Goal: Transaction & Acquisition: Obtain resource

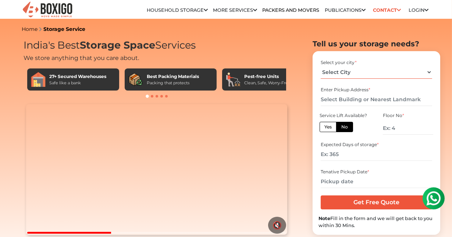
click at [420, 74] on select "Select City Bangalore Bengaluru Bhopal Bhubaneswar Chennai Coimbatore Cuttack D…" at bounding box center [376, 72] width 111 height 13
select select "[GEOGRAPHIC_DATA]"
click at [321, 66] on select "Select City Bangalore Bengaluru Bhopal Bhubaneswar Chennai Coimbatore Cuttack D…" at bounding box center [376, 72] width 111 height 13
click at [328, 127] on label "Yes" at bounding box center [328, 127] width 17 height 10
click at [328, 127] on input "Yes" at bounding box center [327, 126] width 5 height 5
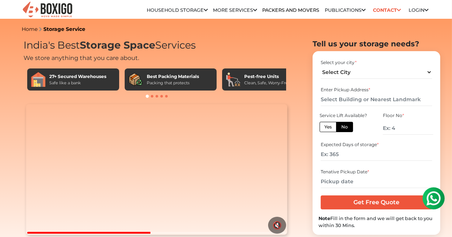
radio input "true"
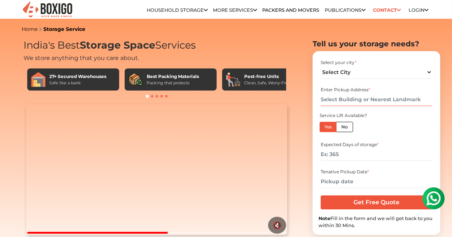
click at [358, 100] on input "text" at bounding box center [376, 99] width 111 height 13
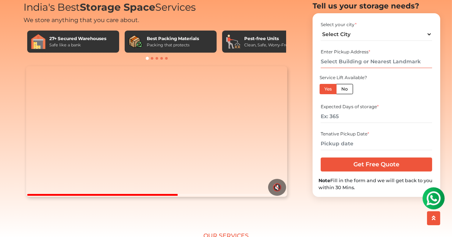
scroll to position [74, 0]
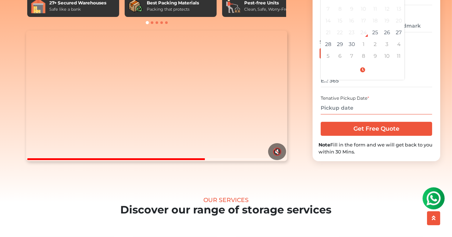
click at [349, 114] on input "text" at bounding box center [376, 108] width 111 height 13
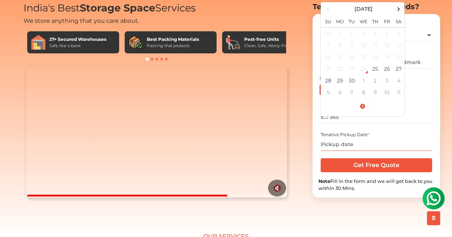
scroll to position [37, 0]
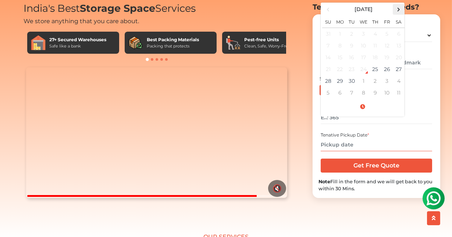
click at [399, 14] on span at bounding box center [399, 9] width 10 height 10
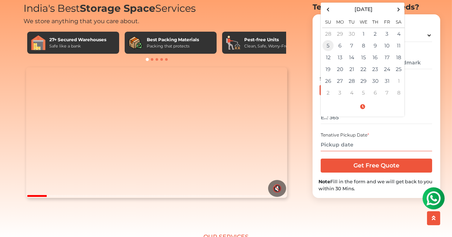
click at [327, 52] on td "5" at bounding box center [328, 46] width 12 height 12
type input "10/05/2025 12:00 AM"
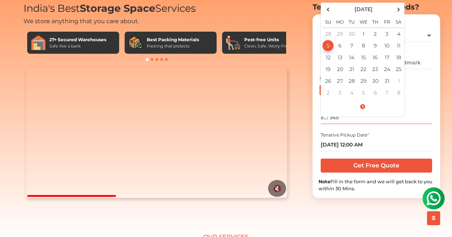
click at [426, 122] on input "number" at bounding box center [376, 117] width 111 height 13
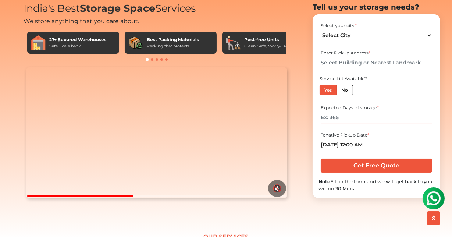
click at [346, 124] on input "number" at bounding box center [376, 117] width 111 height 13
type input "1"
type input "9"
type input "180"
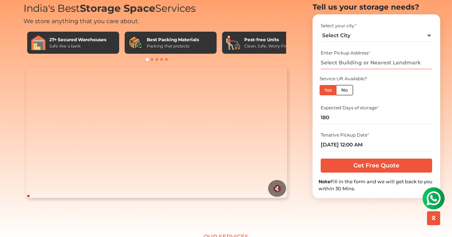
click at [364, 69] on input "text" at bounding box center [376, 62] width 111 height 13
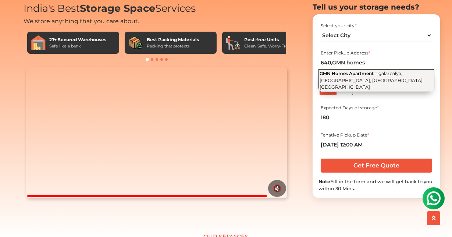
click at [371, 89] on button "GMN Homes Apartment Tigalarpalya, Brookefield, Bengaluru, Karnataka" at bounding box center [377, 80] width 116 height 23
type input "GMN Homes Apartment, Tigalarpalya, Brookefield, Bengaluru, Karnataka"
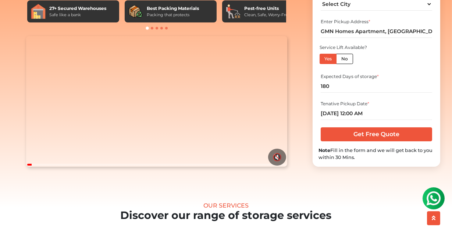
scroll to position [110, 0]
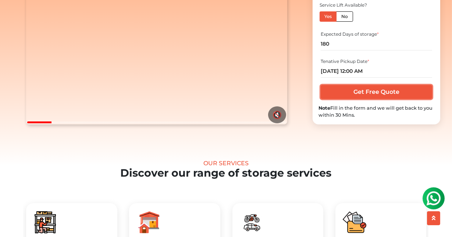
click at [375, 99] on input "Get Free Quote" at bounding box center [376, 92] width 111 height 14
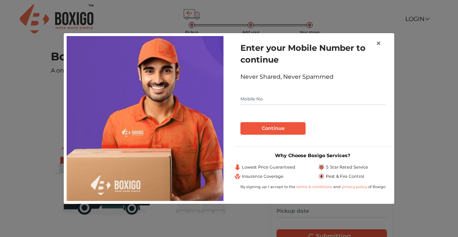
click at [263, 99] on input "text" at bounding box center [312, 99] width 145 height 12
type input "8971202228"
click at [263, 127] on button "Continue" at bounding box center [272, 128] width 65 height 13
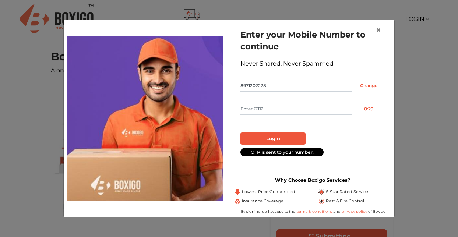
click at [259, 106] on input "text" at bounding box center [296, 109] width 112 height 12
click at [365, 108] on button "Resend OTP" at bounding box center [368, 109] width 33 height 12
click at [272, 109] on input "text" at bounding box center [296, 109] width 112 height 12
type input "2189"
click at [278, 139] on button "Login" at bounding box center [272, 138] width 65 height 13
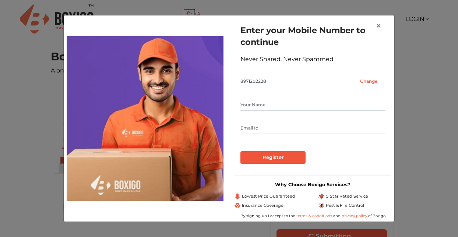
click at [257, 104] on input "text" at bounding box center [312, 105] width 145 height 12
type input "Prakash Chand Rajwar"
click at [254, 131] on input "text" at bounding box center [312, 128] width 145 height 12
type input "rajwar88@live.com"
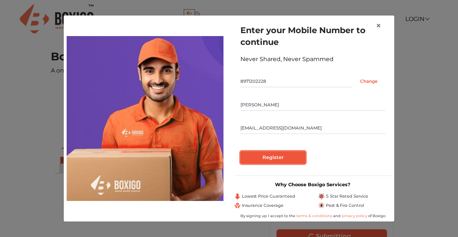
click at [271, 157] on input "Register" at bounding box center [272, 157] width 65 height 13
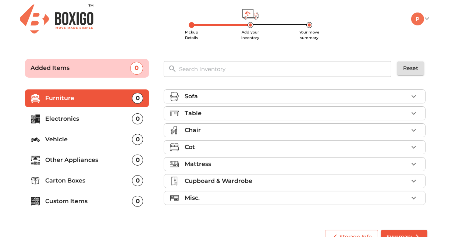
click at [216, 144] on div "Cot" at bounding box center [297, 147] width 224 height 9
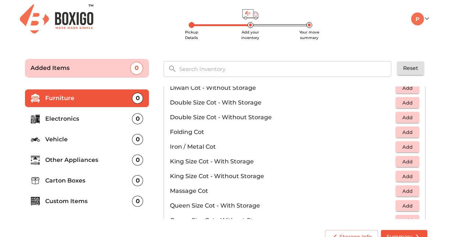
scroll to position [147, 0]
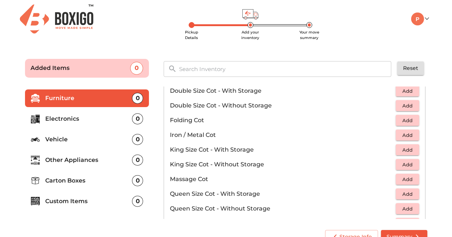
click at [402, 164] on span "Add" at bounding box center [408, 164] width 16 height 8
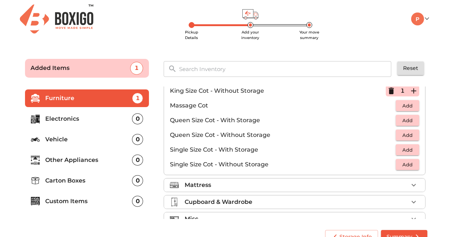
scroll to position [233, 0]
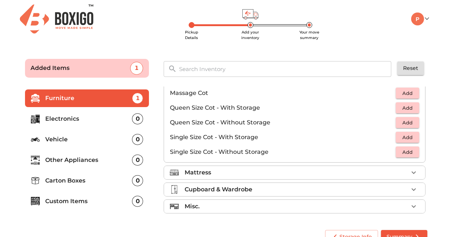
click at [244, 175] on div "Mattress" at bounding box center [297, 172] width 224 height 9
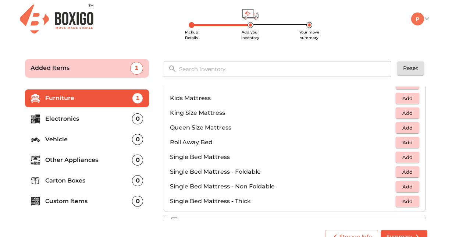
scroll to position [83, 0]
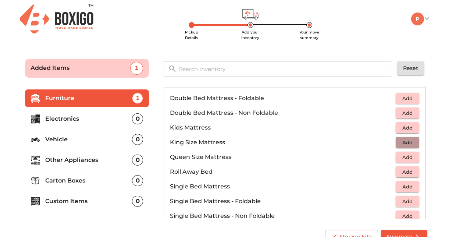
click at [407, 141] on span "Add" at bounding box center [408, 142] width 16 height 8
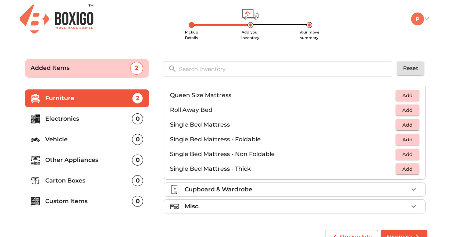
scroll to position [14, 0]
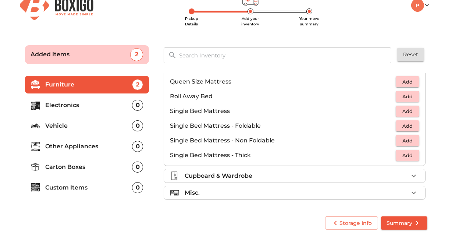
click at [206, 194] on div "Misc." at bounding box center [297, 192] width 224 height 9
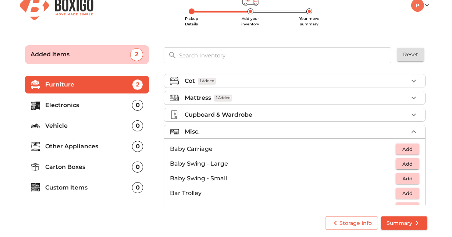
scroll to position [74, 0]
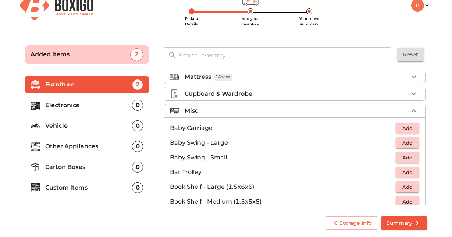
click at [69, 103] on p "Electronics" at bounding box center [89, 105] width 87 height 9
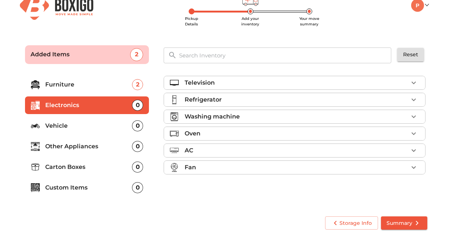
click at [366, 117] on div "Washing machine" at bounding box center [297, 116] width 224 height 9
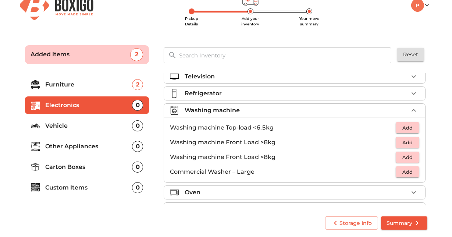
scroll to position [3, 0]
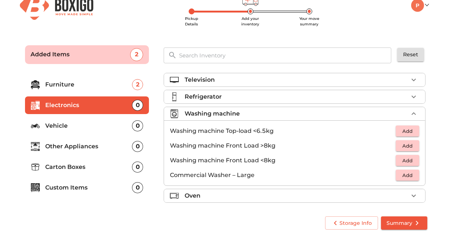
click at [402, 162] on span "Add" at bounding box center [408, 160] width 16 height 8
click at [411, 112] on icon "button" at bounding box center [414, 113] width 9 height 9
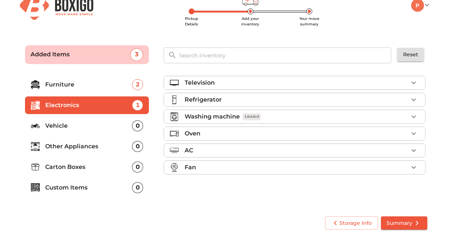
scroll to position [0, 0]
click at [411, 99] on icon "button" at bounding box center [414, 99] width 9 height 9
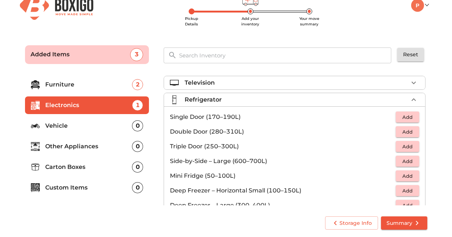
click at [404, 114] on span "Add" at bounding box center [408, 117] width 16 height 8
click at [410, 98] on icon "button" at bounding box center [414, 99] width 9 height 9
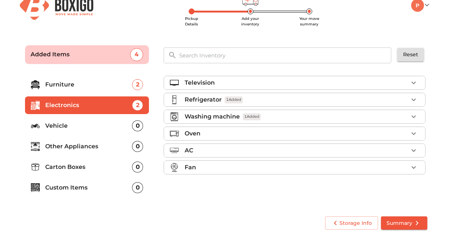
click at [69, 128] on p "Vehicle" at bounding box center [89, 125] width 87 height 9
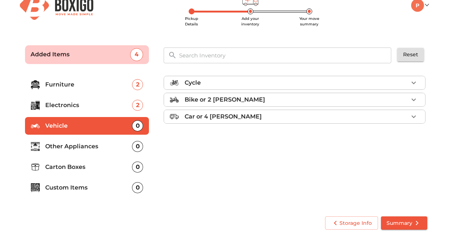
click at [69, 145] on p "Other Appliances" at bounding box center [89, 146] width 87 height 9
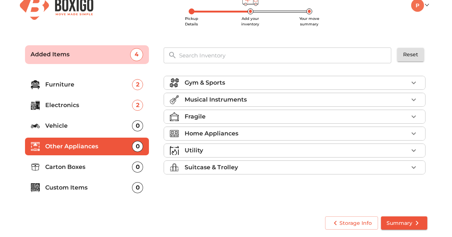
click at [228, 133] on p "Home Appliances" at bounding box center [212, 133] width 54 height 9
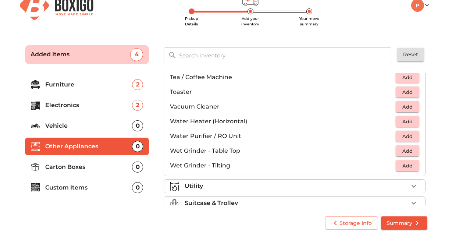
scroll to position [511, 0]
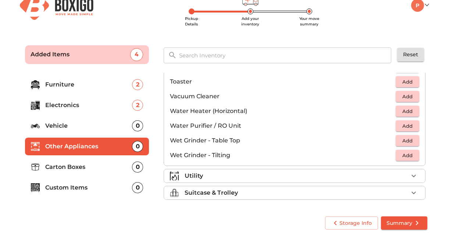
click at [406, 124] on span "Add" at bounding box center [408, 126] width 16 height 8
click at [196, 173] on p "Utility" at bounding box center [194, 176] width 18 height 9
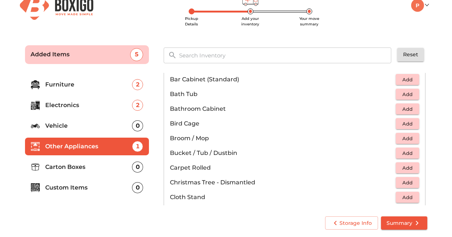
scroll to position [110, 0]
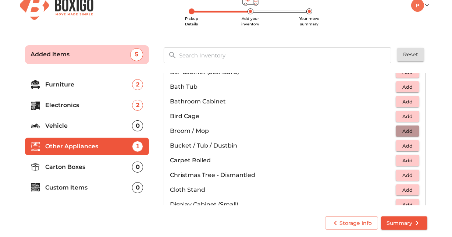
click at [396, 131] on button "Add" at bounding box center [408, 131] width 24 height 11
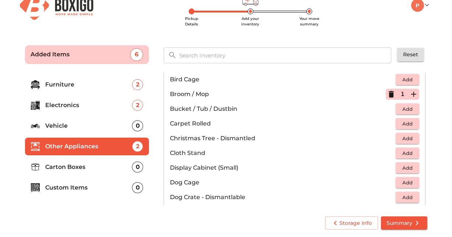
click at [408, 107] on span "Add" at bounding box center [408, 109] width 16 height 8
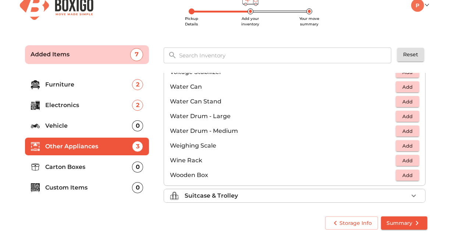
scroll to position [555, 0]
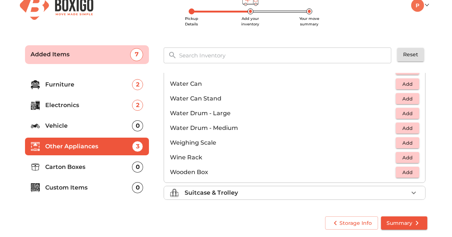
click at [216, 194] on p "Suitcase & Trolley" at bounding box center [211, 192] width 53 height 9
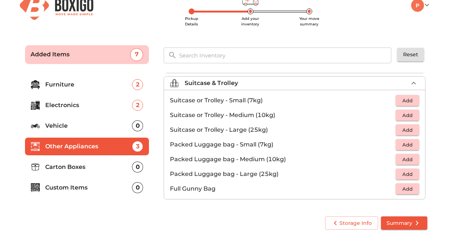
scroll to position [84, 0]
click at [92, 169] on p "Carton Boxes" at bounding box center [89, 167] width 87 height 9
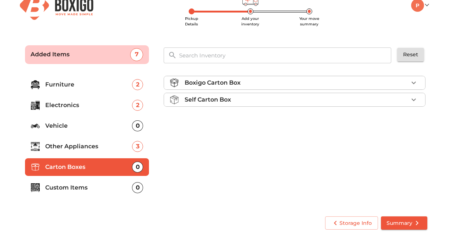
click at [247, 85] on div "Boxigo Carton Box" at bounding box center [297, 82] width 224 height 9
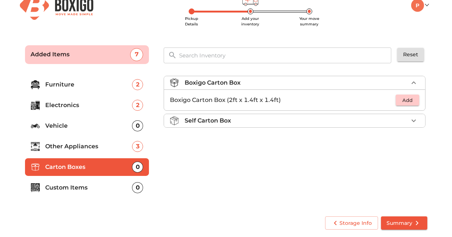
click at [271, 119] on div "Self Carton Box" at bounding box center [297, 120] width 224 height 9
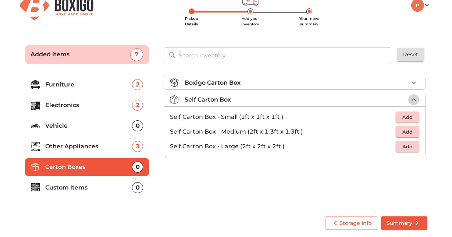
click at [413, 97] on icon "button" at bounding box center [414, 99] width 9 height 9
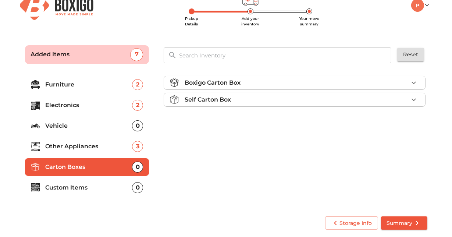
click at [413, 79] on icon "button" at bounding box center [414, 82] width 9 height 9
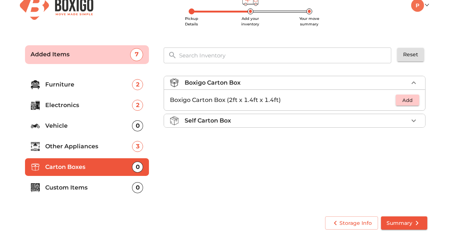
click at [403, 99] on span "Add" at bounding box center [408, 100] width 16 height 8
click at [417, 99] on icon "button" at bounding box center [414, 100] width 9 height 9
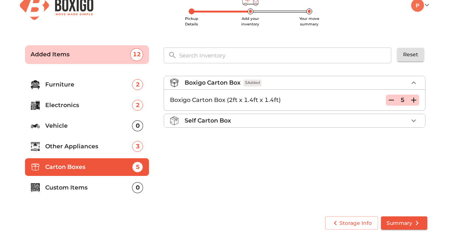
click at [417, 99] on icon "button" at bounding box center [414, 100] width 9 height 9
click at [88, 187] on p "Custom Items" at bounding box center [89, 187] width 87 height 9
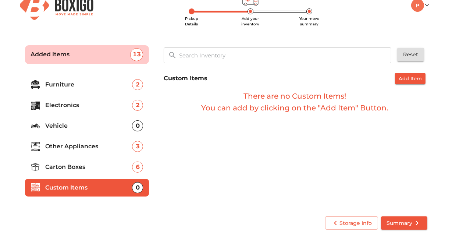
click at [89, 172] on li "Carton Boxes 6" at bounding box center [87, 167] width 124 height 18
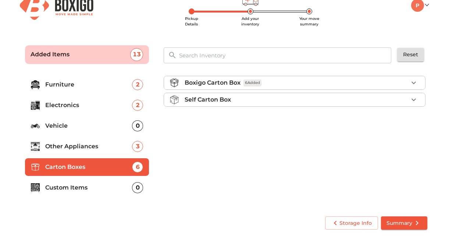
click at [95, 148] on p "Other Appliances" at bounding box center [89, 146] width 87 height 9
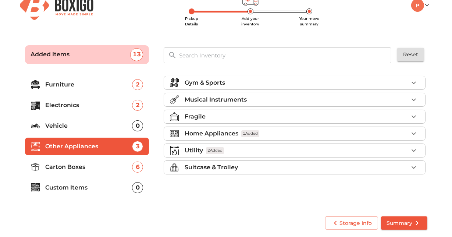
click at [85, 127] on p "Vehicle" at bounding box center [89, 125] width 87 height 9
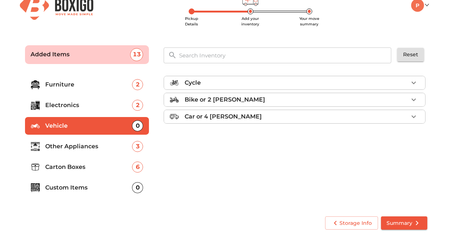
click at [85, 109] on p "Electronics" at bounding box center [89, 105] width 87 height 9
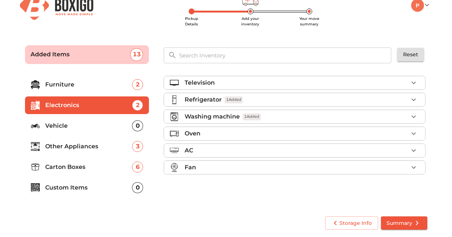
click at [318, 82] on div "Television" at bounding box center [297, 82] width 224 height 9
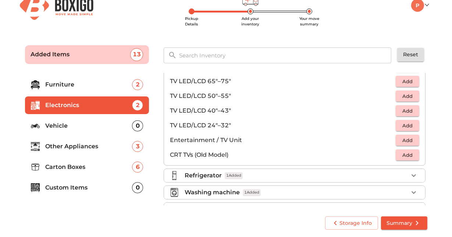
scroll to position [37, 0]
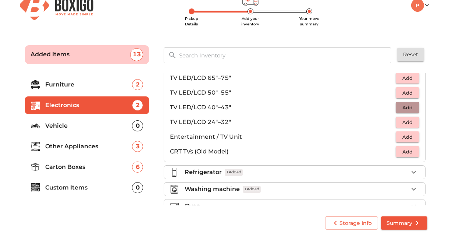
click at [401, 108] on span "Add" at bounding box center [408, 107] width 16 height 8
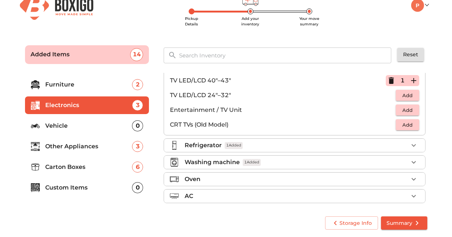
scroll to position [84, 0]
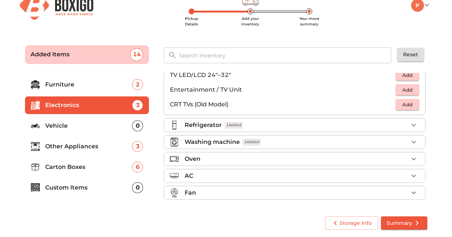
click at [109, 205] on div "Furniture 2 Electronics 3 Vehicle 0 Other Appliances 3 Carton Boxes 6 Custom It…" at bounding box center [87, 137] width 130 height 135
click at [407, 221] on span "Summary" at bounding box center [404, 223] width 35 height 9
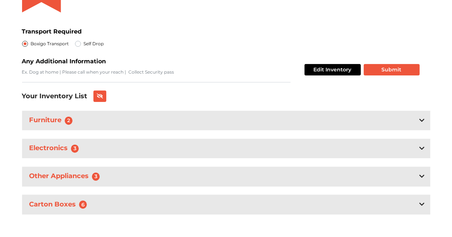
scroll to position [134, 0]
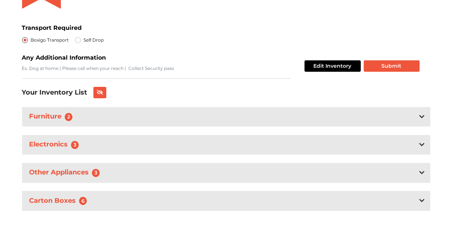
click at [417, 114] on div "Furniture 2" at bounding box center [226, 117] width 409 height 20
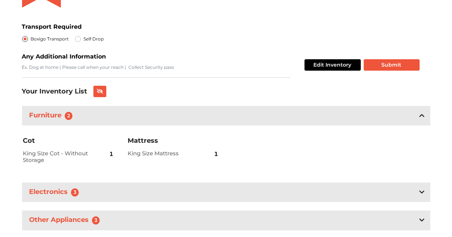
click at [415, 115] on div "Furniture 2" at bounding box center [226, 116] width 409 height 20
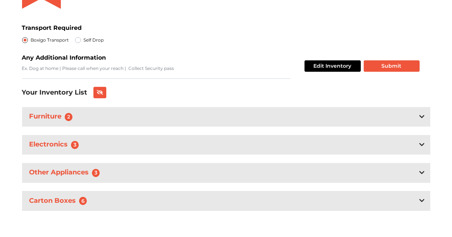
click at [416, 138] on div "Electronics 3" at bounding box center [226, 145] width 409 height 20
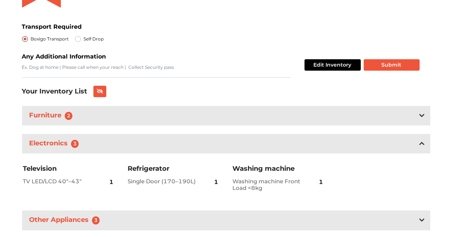
click at [422, 148] on div at bounding box center [422, 143] width 5 height 9
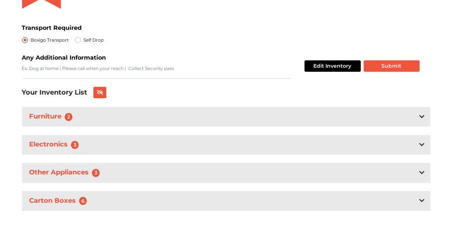
click at [417, 167] on div "Other Appliances 3" at bounding box center [226, 173] width 409 height 20
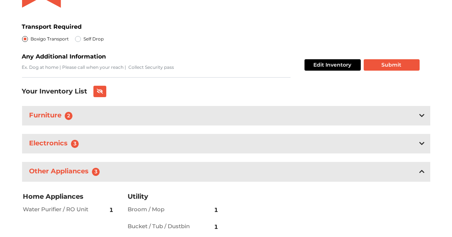
click at [421, 174] on icon at bounding box center [422, 172] width 5 height 6
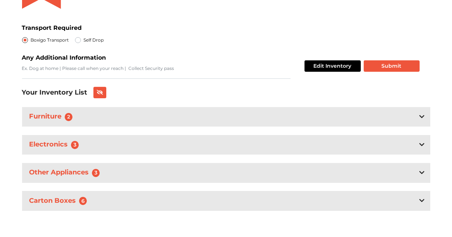
click at [416, 198] on div "Carton Boxes 6" at bounding box center [226, 201] width 409 height 20
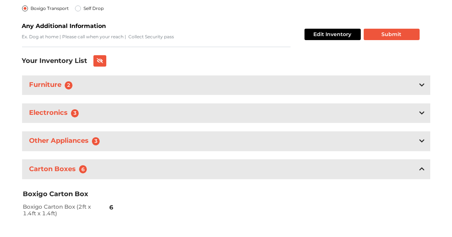
scroll to position [182, 0]
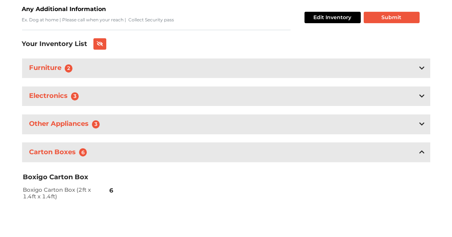
click at [424, 154] on icon at bounding box center [422, 152] width 5 height 6
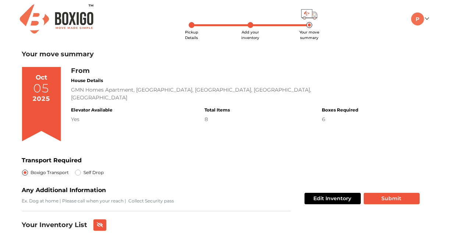
scroll to position [74, 0]
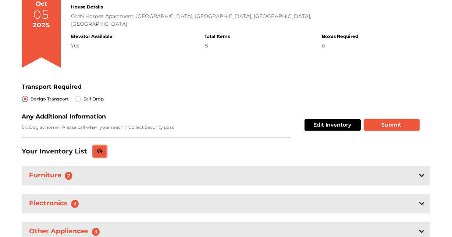
click at [103, 152] on button at bounding box center [99, 151] width 13 height 11
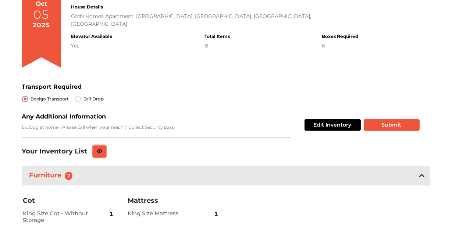
click at [103, 152] on button at bounding box center [99, 151] width 13 height 11
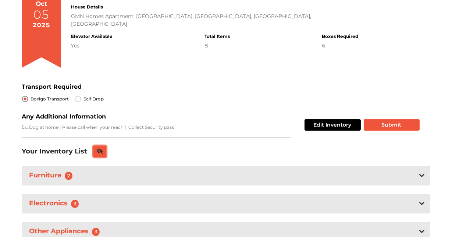
click at [103, 152] on button at bounding box center [99, 151] width 13 height 11
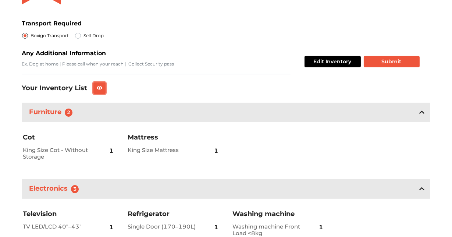
scroll to position [147, 0]
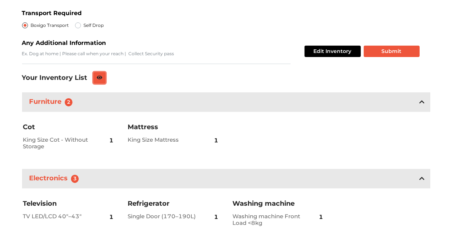
click at [103, 81] on button at bounding box center [99, 77] width 13 height 11
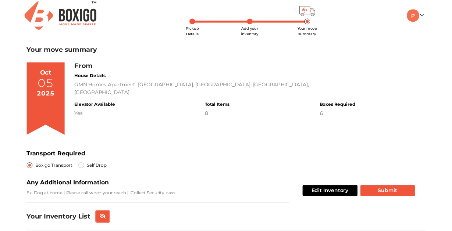
scroll to position [0, 0]
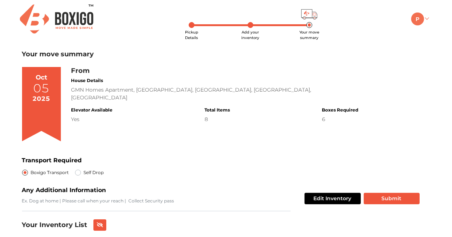
click at [427, 18] on link at bounding box center [419, 18] width 17 height 7
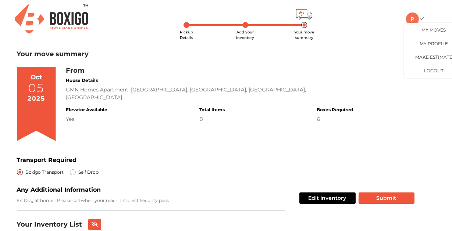
scroll to position [0, 16]
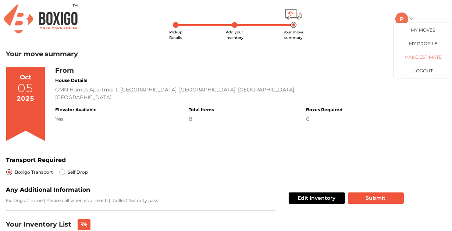
click at [423, 57] on link "Make Estimate" at bounding box center [423, 58] width 59 height 14
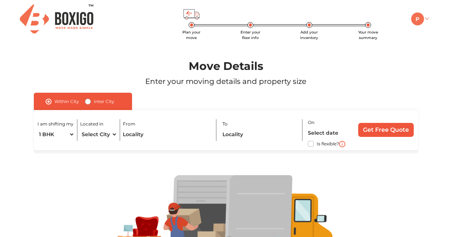
click at [423, 21] on img at bounding box center [417, 19] width 13 height 13
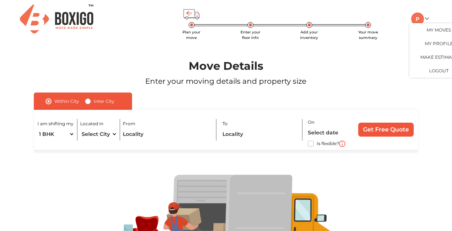
click at [86, 20] on img at bounding box center [57, 18] width 74 height 29
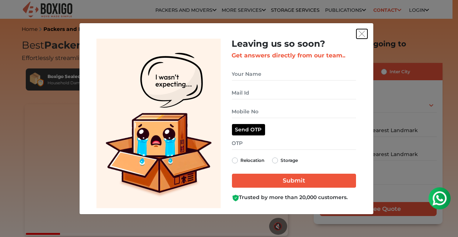
click at [360, 33] on img "get free quote dialog" at bounding box center [361, 34] width 7 height 7
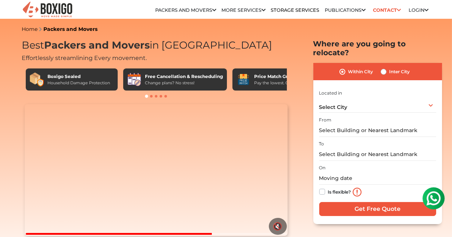
click at [419, 11] on link "Login" at bounding box center [419, 10] width 20 height 6
click at [427, 9] on icon at bounding box center [427, 10] width 4 height 5
click at [426, 10] on icon at bounding box center [427, 10] width 4 height 5
click at [415, 9] on link "Login" at bounding box center [419, 10] width 20 height 6
click at [51, 11] on img at bounding box center [48, 10] width 52 height 18
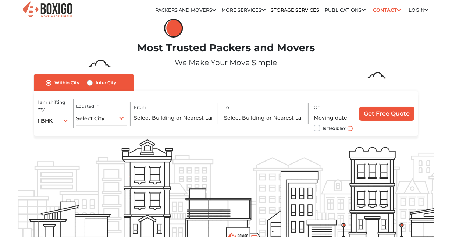
click at [419, 9] on link "Login" at bounding box center [419, 10] width 20 height 6
click at [428, 10] on icon at bounding box center [427, 10] width 4 height 5
click at [354, 11] on link "Publications" at bounding box center [345, 10] width 41 height 6
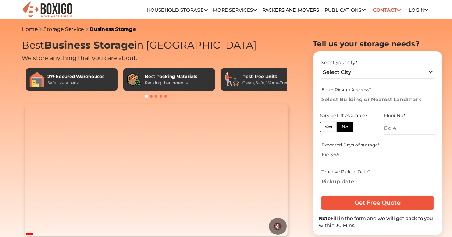
click at [419, 10] on link "Login" at bounding box center [419, 10] width 20 height 6
click at [420, 10] on link "Login" at bounding box center [419, 10] width 20 height 6
click at [437, 198] on img at bounding box center [433, 198] width 15 height 15
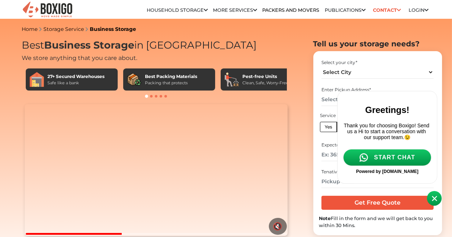
click at [403, 160] on span "START CHAT" at bounding box center [394, 157] width 41 height 7
click at [444, 95] on html "Greetings! Thank you for choosing Boxigo! Send us a Hi to start a conversation …" at bounding box center [389, 137] width 110 height 99
click at [441, 199] on span at bounding box center [434, 198] width 15 height 15
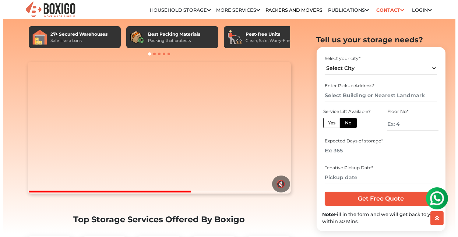
scroll to position [74, 0]
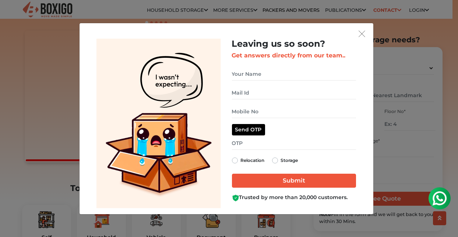
click at [281, 161] on label "Storage" at bounding box center [289, 160] width 17 height 9
click at [277, 161] on input "Storage" at bounding box center [275, 159] width 6 height 7
radio input "true"
